Goal: Task Accomplishment & Management: Manage account settings

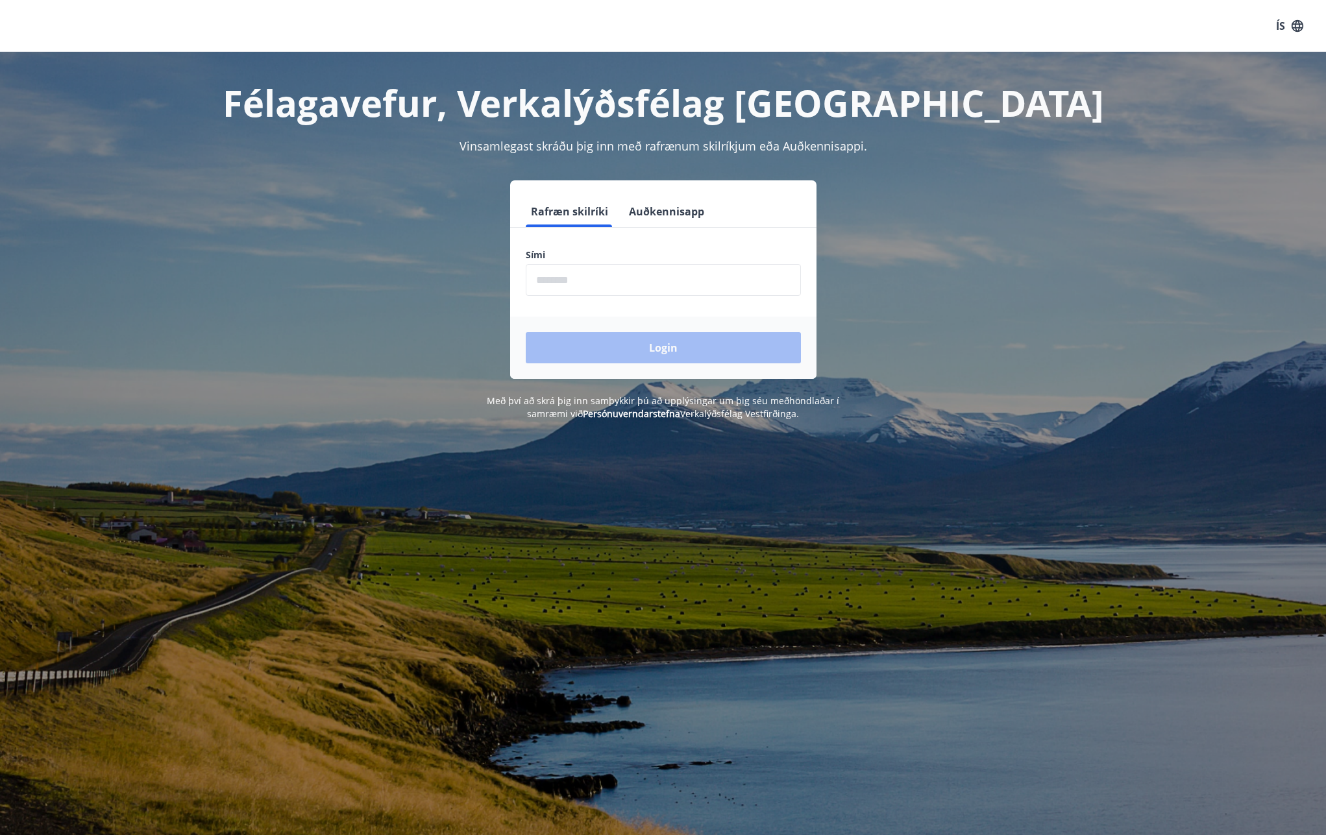
click at [664, 219] on button "Auðkennisapp" at bounding box center [667, 211] width 86 height 31
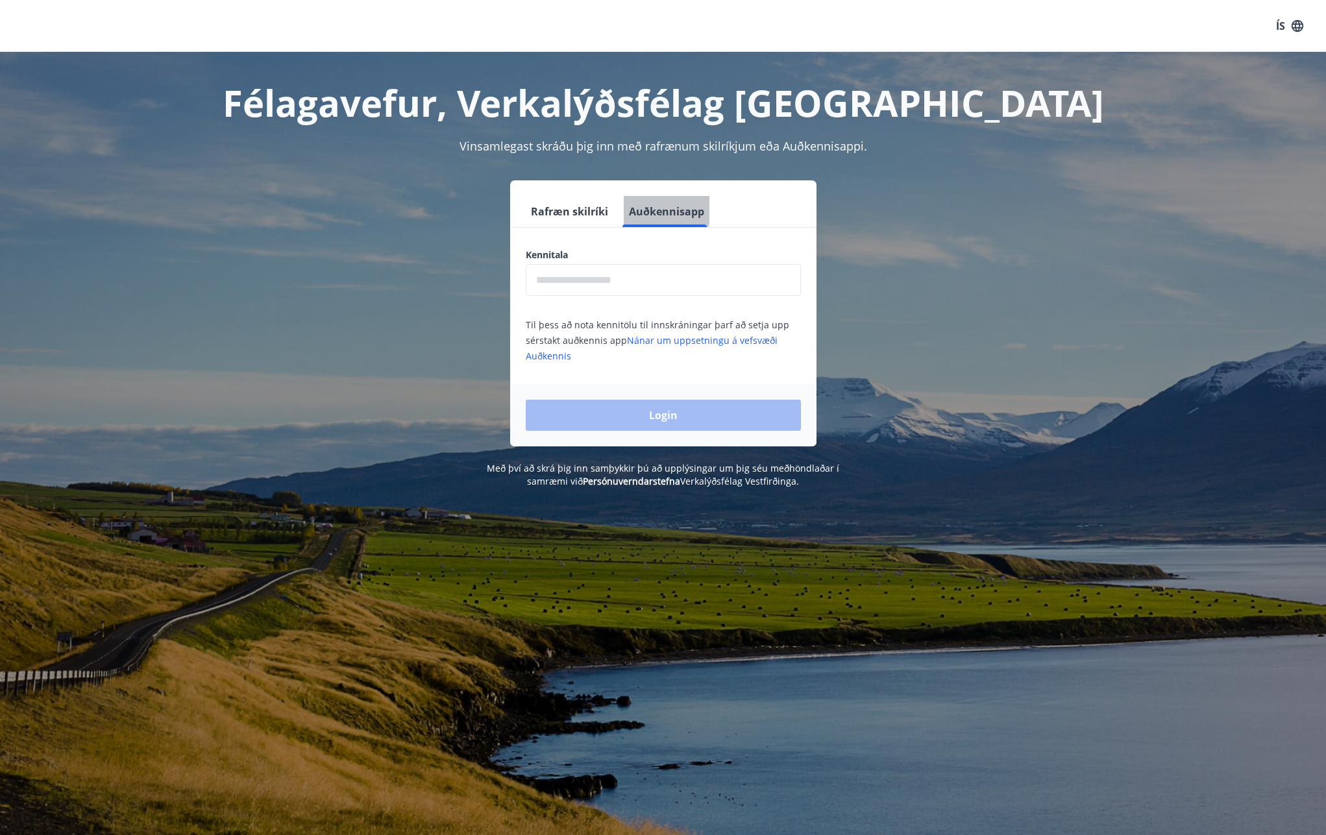
click at [637, 210] on button "Auðkennisapp" at bounding box center [667, 211] width 86 height 31
click at [568, 200] on button "Rafræn skilríki" at bounding box center [570, 211] width 88 height 31
